Goal: Task Accomplishment & Management: Manage account settings

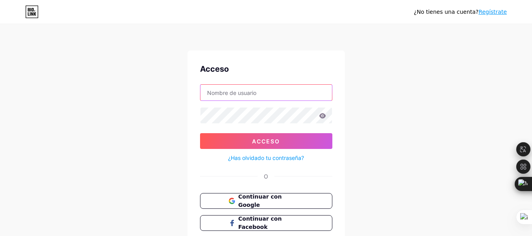
click at [216, 95] on input "text" at bounding box center [265, 93] width 131 height 16
type input "[DOMAIN_NAME][EMAIL_ADDRESS][DOMAIN_NAME]"
click at [261, 156] on font "¿Has olvidado tu contraseña?" at bounding box center [266, 157] width 76 height 7
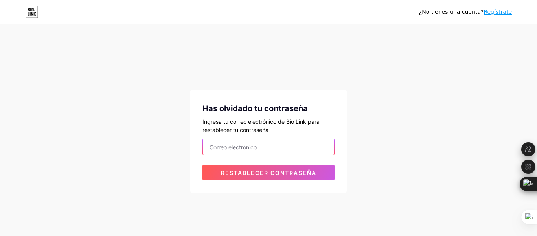
click at [253, 144] on input "email" at bounding box center [268, 147] width 131 height 16
type input "[DOMAIN_NAME][EMAIL_ADDRESS][DOMAIN_NAME]"
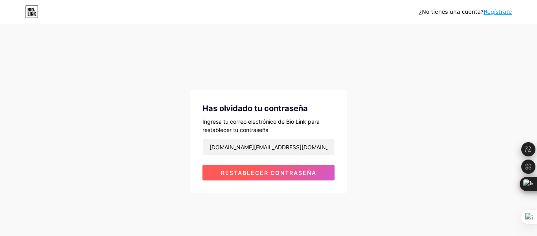
click at [249, 169] on font "Restablecer contraseña" at bounding box center [269, 172] width 96 height 7
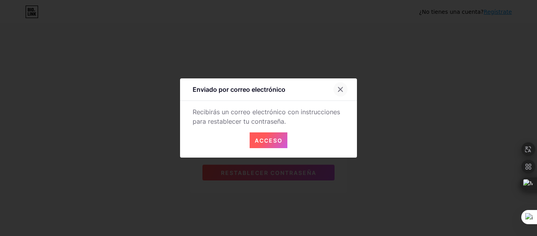
click at [339, 86] on icon at bounding box center [341, 89] width 6 height 6
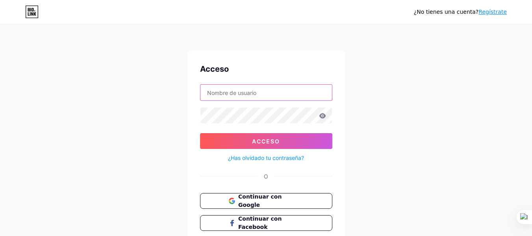
click at [227, 93] on input "text" at bounding box center [265, 93] width 131 height 16
click at [263, 98] on input "text" at bounding box center [265, 93] width 131 height 16
type input "[DOMAIN_NAME][EMAIL_ADDRESS][DOMAIN_NAME]"
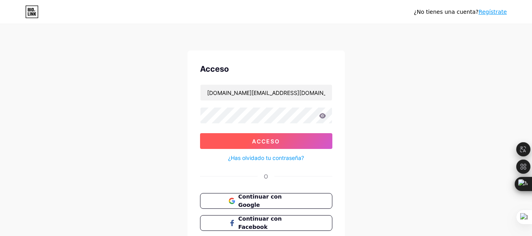
click at [253, 140] on font "Acceso" at bounding box center [266, 141] width 28 height 7
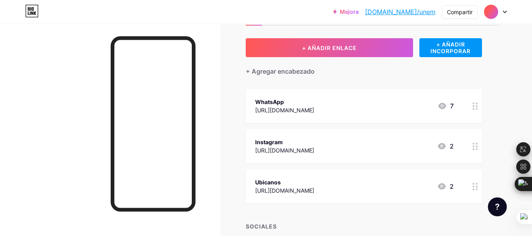
scroll to position [48, 0]
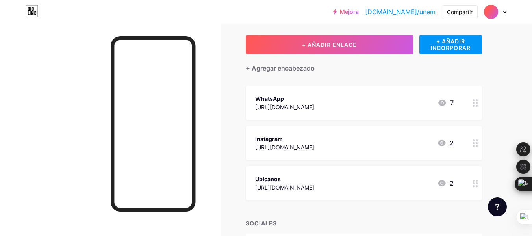
click at [272, 106] on font "[URL][DOMAIN_NAME]" at bounding box center [284, 106] width 59 height 7
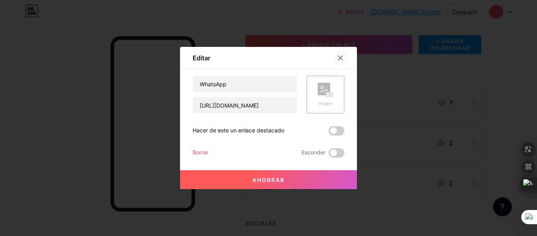
click at [336, 56] on div at bounding box center [341, 58] width 14 height 14
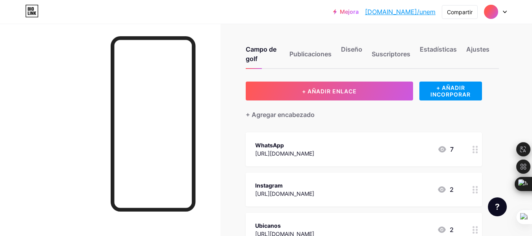
scroll to position [0, 0]
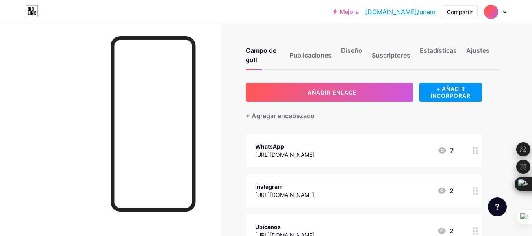
click at [501, 17] on div at bounding box center [495, 12] width 23 height 14
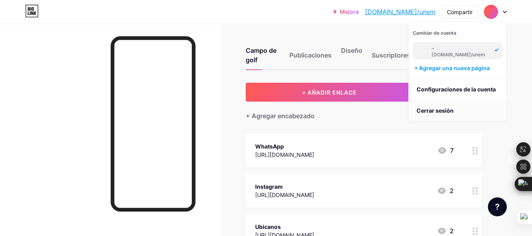
click at [436, 108] on font "Cerrar sesión" at bounding box center [434, 110] width 37 height 7
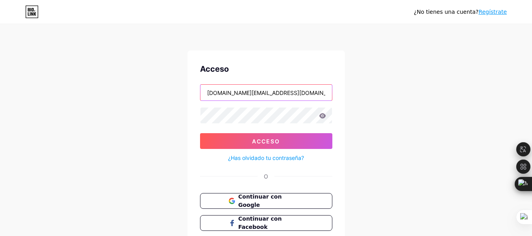
click at [275, 97] on input "[DOMAIN_NAME][EMAIL_ADDRESS][DOMAIN_NAME]" at bounding box center [265, 93] width 131 height 16
drag, startPoint x: 250, startPoint y: 92, endPoint x: 179, endPoint y: 98, distance: 71.4
click at [179, 98] on div "¿No tienes una cuenta? Regístrate Acceso [DOMAIN_NAME][EMAIL_ADDRESS][DOMAIN_NA…" at bounding box center [266, 145] width 532 height 290
type input "[EMAIL_ADDRESS][DOMAIN_NAME]"
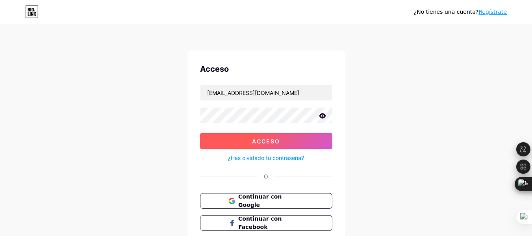
click at [268, 139] on font "Acceso" at bounding box center [266, 141] width 28 height 7
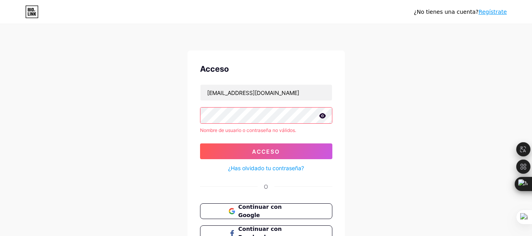
click at [423, 111] on div "¿No tienes una cuenta? Regístrate Acceso [EMAIL_ADDRESS][DOMAIN_NAME] Nombre de…" at bounding box center [266, 150] width 532 height 301
click at [264, 167] on font "¿Has olvidado tu contraseña?" at bounding box center [266, 167] width 76 height 7
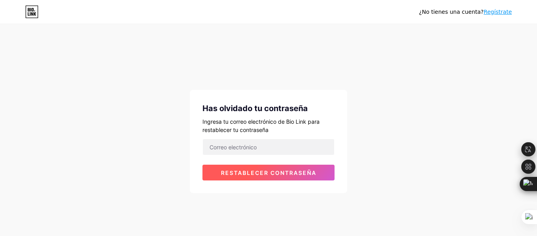
click at [268, 168] on button "Restablecer contraseña" at bounding box center [269, 172] width 132 height 16
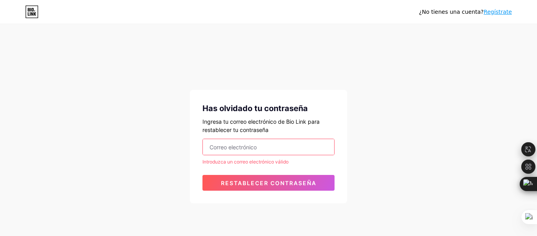
click at [263, 150] on input "email" at bounding box center [268, 147] width 131 height 16
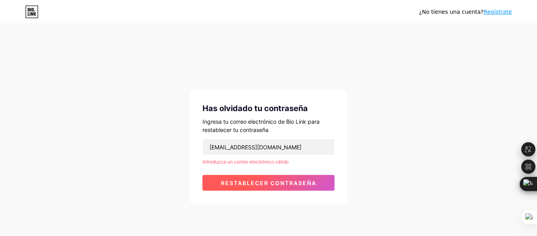
click at [262, 184] on font "Restablecer contraseña" at bounding box center [269, 182] width 96 height 7
click at [266, 179] on button "Restablecer contraseña" at bounding box center [269, 183] width 132 height 16
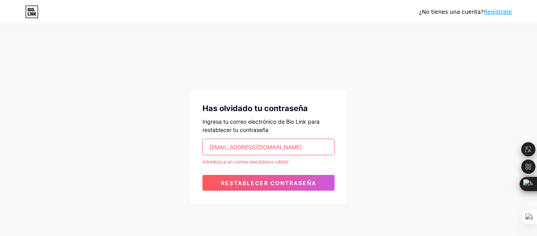
click at [283, 153] on input "[EMAIL_ADDRESS][DOMAIN_NAME]" at bounding box center [268, 147] width 131 height 16
type input "[EMAIL_ADDRESS][DOMAIN_NAME]"
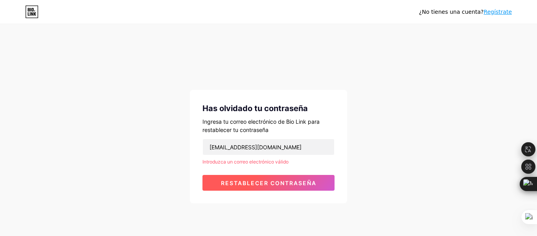
click at [266, 180] on font "Restablecer contraseña" at bounding box center [269, 182] width 96 height 7
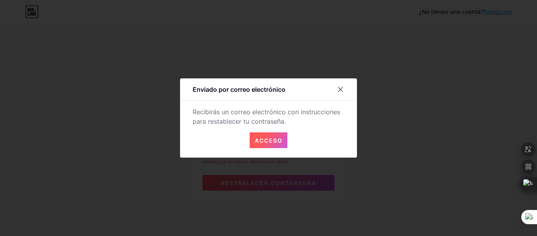
click at [257, 135] on button "Acceso" at bounding box center [269, 140] width 38 height 16
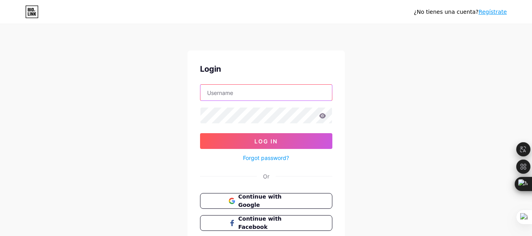
type input "[DOMAIN_NAME][EMAIL_ADDRESS][DOMAIN_NAME]"
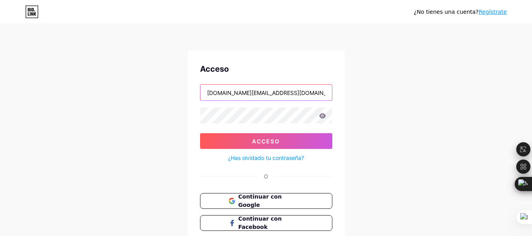
click at [286, 92] on input "[DOMAIN_NAME][EMAIL_ADDRESS][DOMAIN_NAME]" at bounding box center [265, 93] width 131 height 16
type input "[EMAIL_ADDRESS][DOMAIN_NAME]"
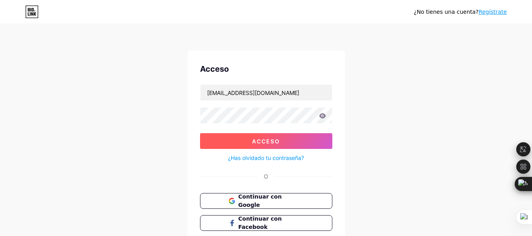
click at [246, 142] on button "Acceso" at bounding box center [266, 141] width 132 height 16
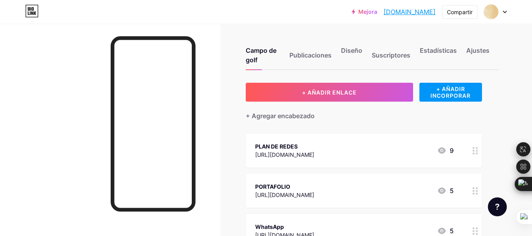
click at [314, 153] on font "https://heyzine.com/libro-animado/86f990e765.html" at bounding box center [284, 154] width 59 height 7
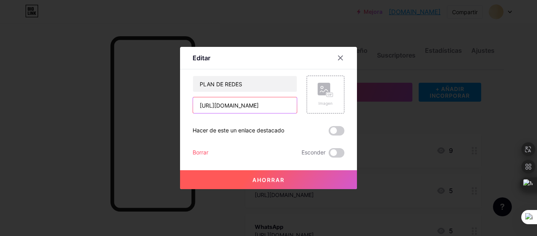
click at [242, 105] on input "https://heyzine.com/flip-book/86f990e765.html" at bounding box center [245, 105] width 104 height 16
paste input "https://heyzine.com/flip-book/b528834c9c.html"
type input "https://heyzine.com/flip-book/b528834c9c.html"
click at [266, 177] on font "Ahorrar" at bounding box center [269, 179] width 32 height 7
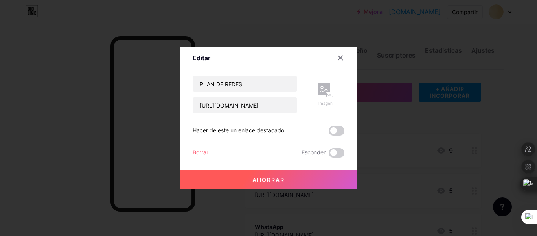
scroll to position [0, 0]
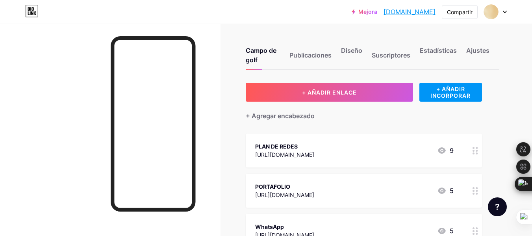
click at [405, 153] on div "PLAN DE REDES https://heyzine.com/libro-animado/86f990e765.html 9" at bounding box center [354, 150] width 198 height 18
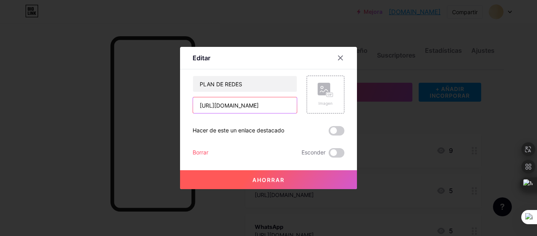
click at [270, 105] on input "https://heyzine.com/flip-book/b528834c9c.html" at bounding box center [245, 105] width 104 height 16
paste input "80c2396090"
type input "https://heyzine.com/flip-book/80c2396090.html"
click at [271, 181] on font "Ahorrar" at bounding box center [269, 179] width 32 height 7
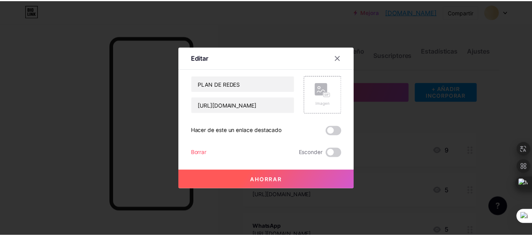
scroll to position [0, 0]
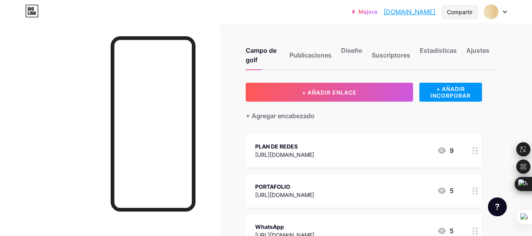
click at [454, 12] on font "Compartir" at bounding box center [460, 12] width 26 height 7
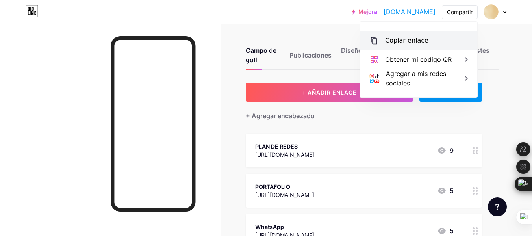
click at [407, 40] on font "Copiar enlace" at bounding box center [406, 40] width 43 height 7
click at [402, 40] on font "Copiar enlace" at bounding box center [406, 40] width 43 height 7
